Goal: Task Accomplishment & Management: Manage account settings

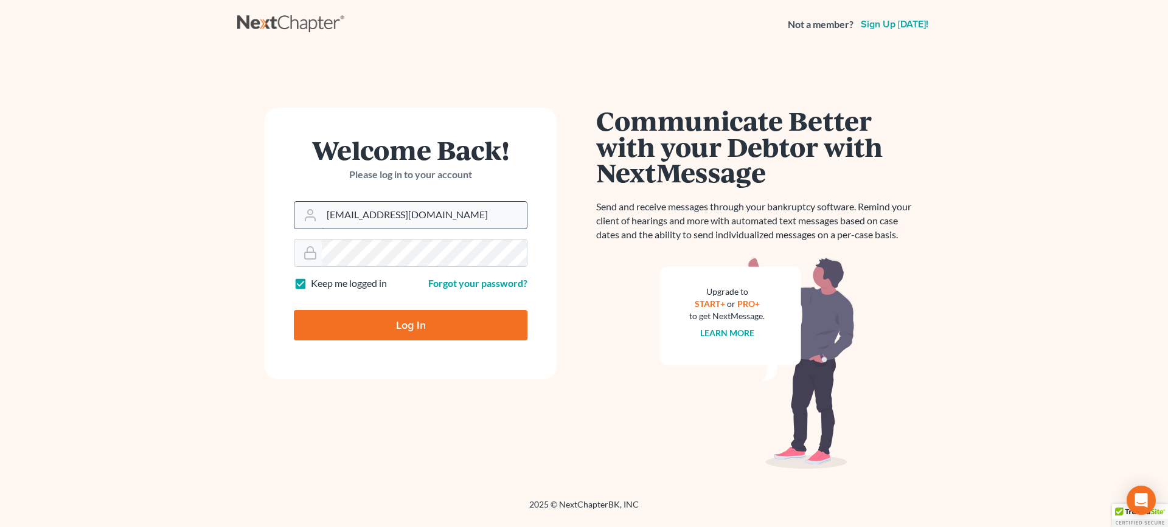
drag, startPoint x: 352, startPoint y: 214, endPoint x: 303, endPoint y: 220, distance: 49.6
click at [303, 220] on div "[EMAIL_ADDRESS][DOMAIN_NAME]" at bounding box center [411, 215] width 234 height 28
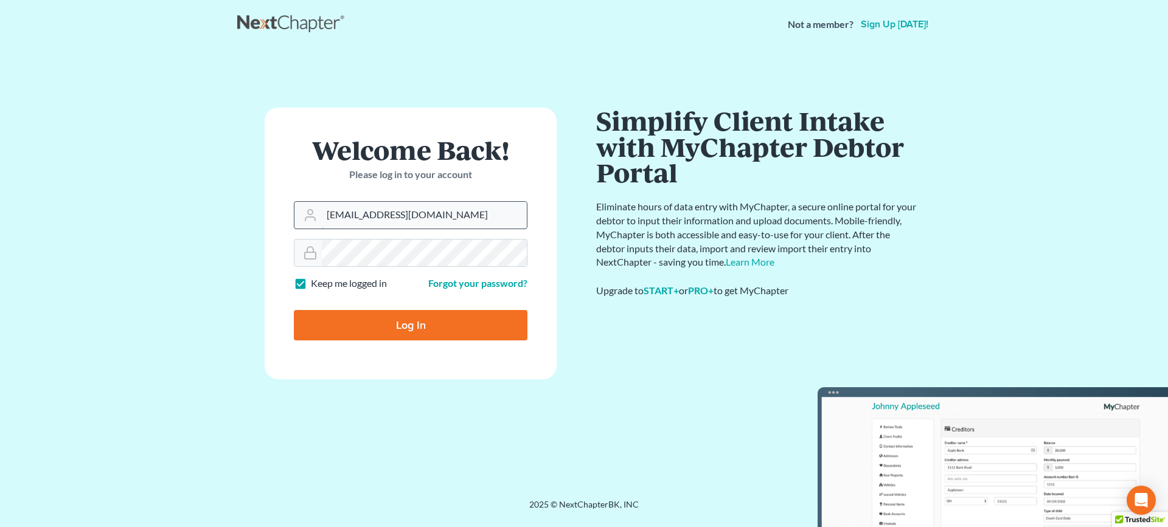
type input "[EMAIL_ADDRESS][DOMAIN_NAME]"
click at [294, 310] on input "Log In" at bounding box center [411, 325] width 234 height 30
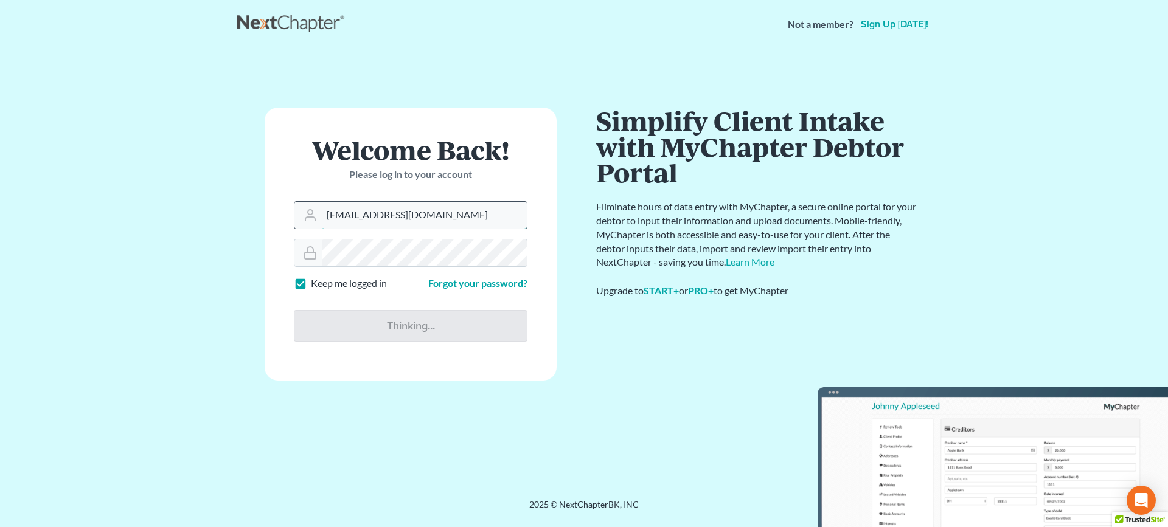
type input "Thinking..."
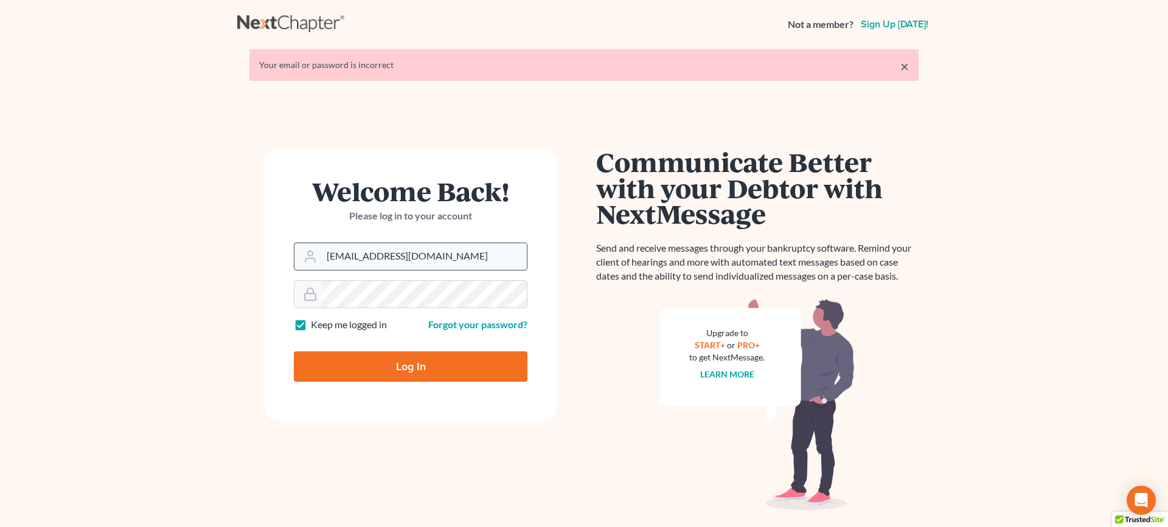
click at [352, 257] on input "analyst@equaljusticelawgroup.com" at bounding box center [424, 256] width 205 height 27
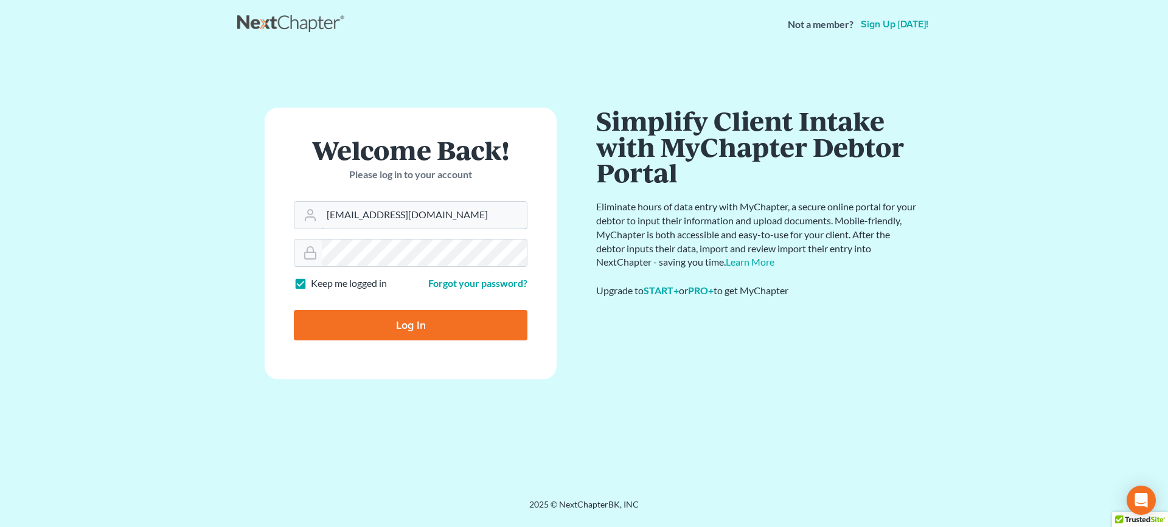
type input "[EMAIL_ADDRESS][DOMAIN_NAME]"
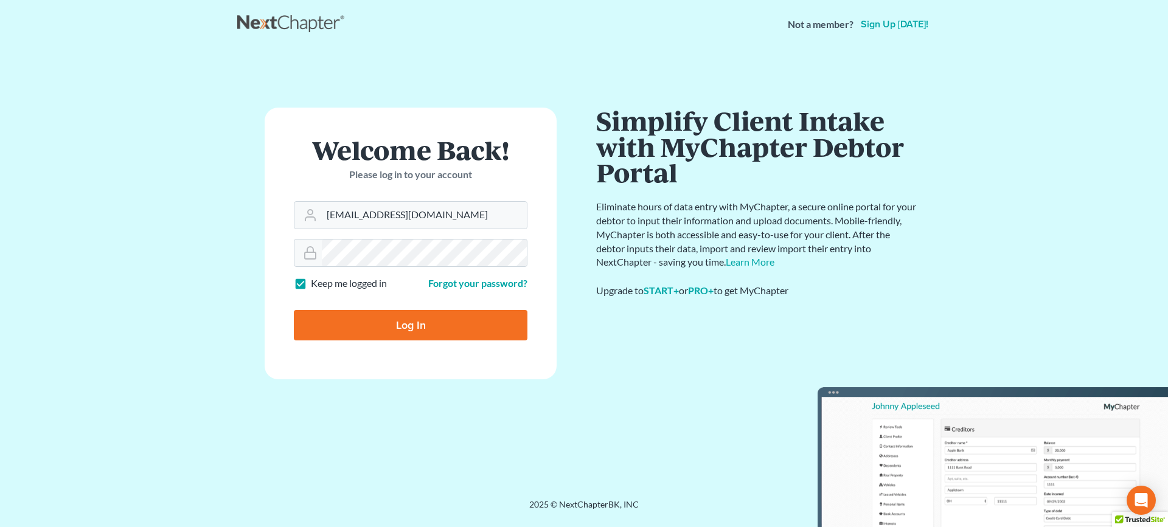
click at [408, 317] on input "Log In" at bounding box center [411, 325] width 234 height 30
type input "Thinking..."
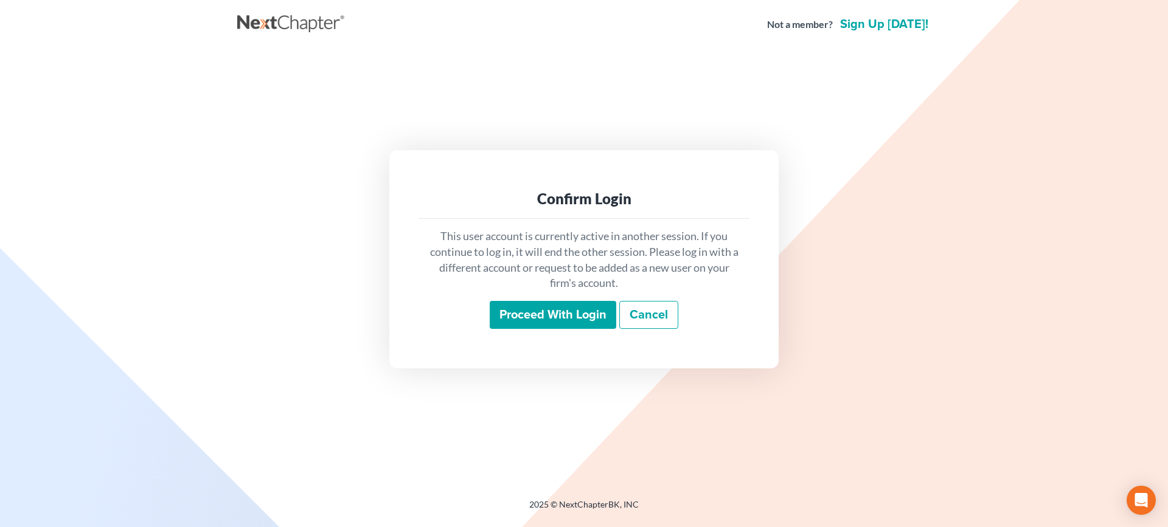
click at [560, 316] on input "Proceed with login" at bounding box center [553, 315] width 127 height 28
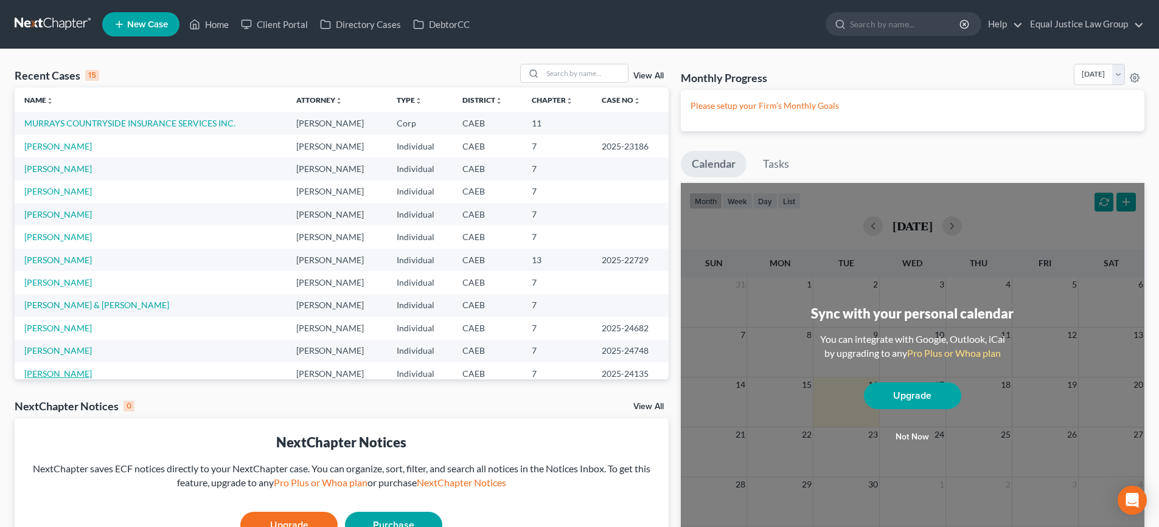
click at [78, 371] on link "[PERSON_NAME]" at bounding box center [58, 374] width 68 height 10
select select "4"
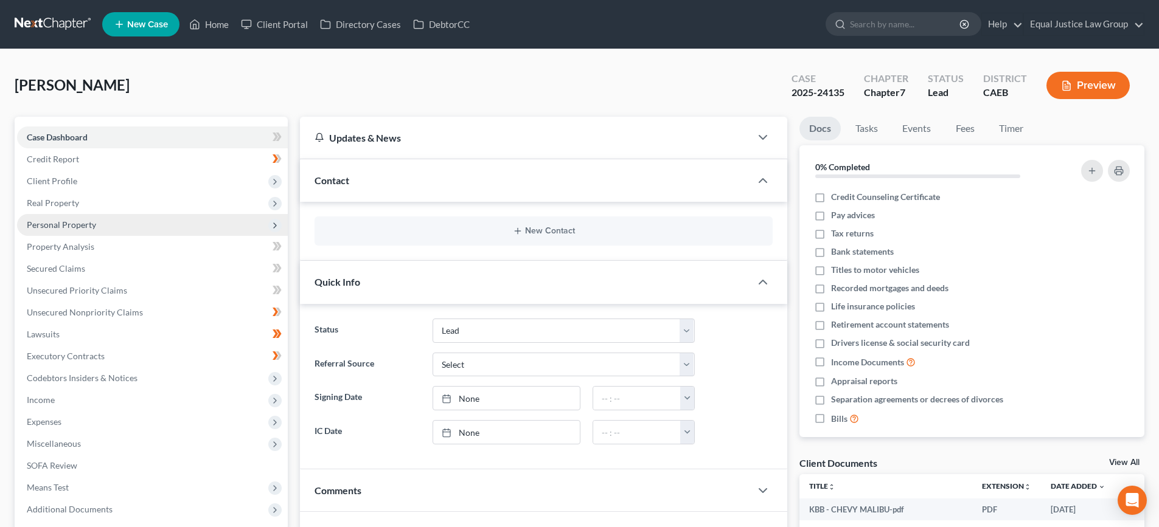
click at [60, 228] on span "Personal Property" at bounding box center [61, 225] width 69 height 10
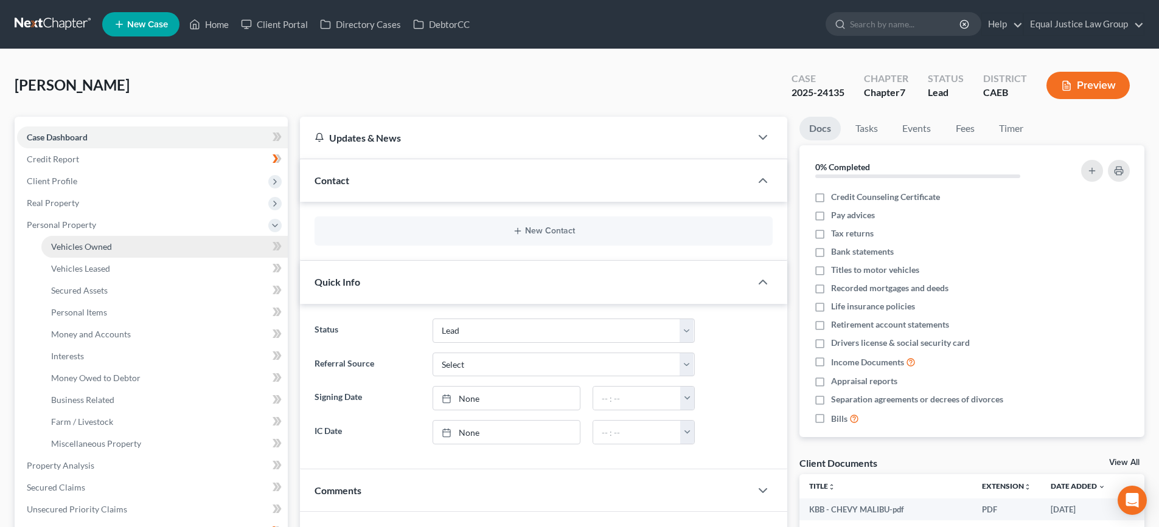
click at [72, 245] on span "Vehicles Owned" at bounding box center [81, 247] width 61 height 10
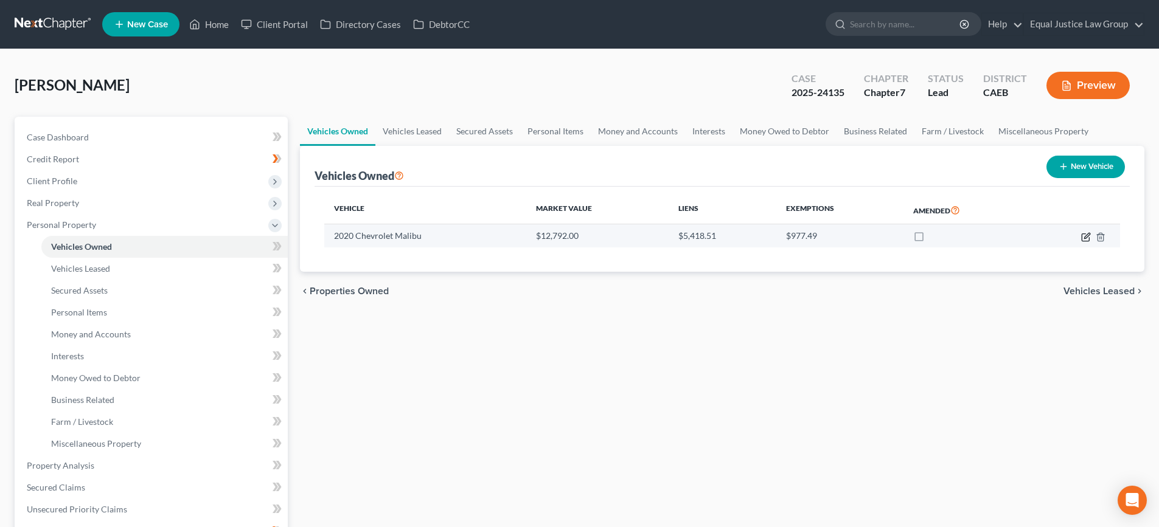
click at [1088, 235] on icon "button" at bounding box center [1086, 235] width 5 height 5
select select "0"
select select "6"
select select "1"
select select "4"
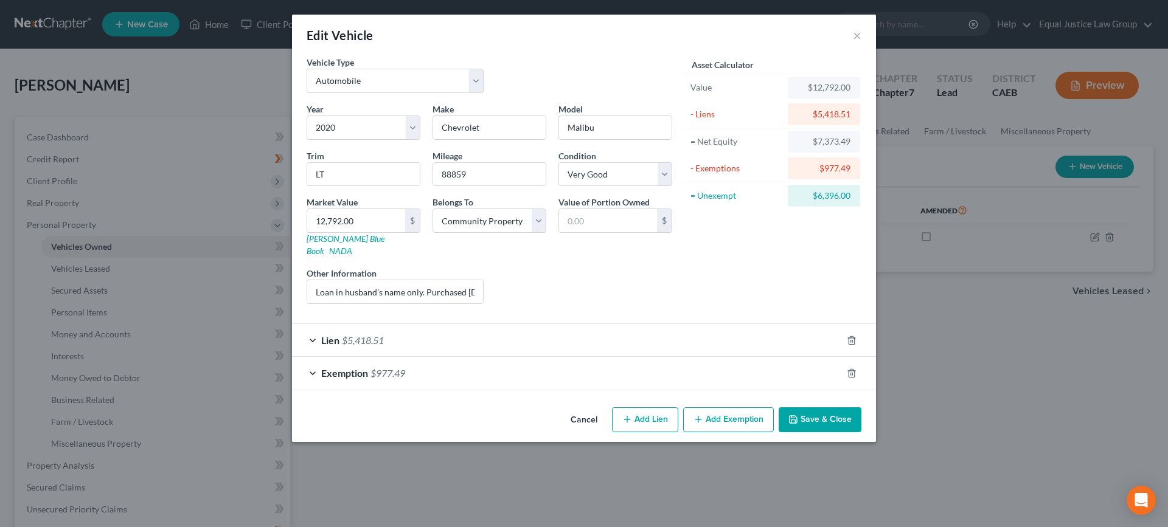
click at [398, 367] on span "$977.49" at bounding box center [388, 373] width 35 height 12
